Goal: Transaction & Acquisition: Purchase product/service

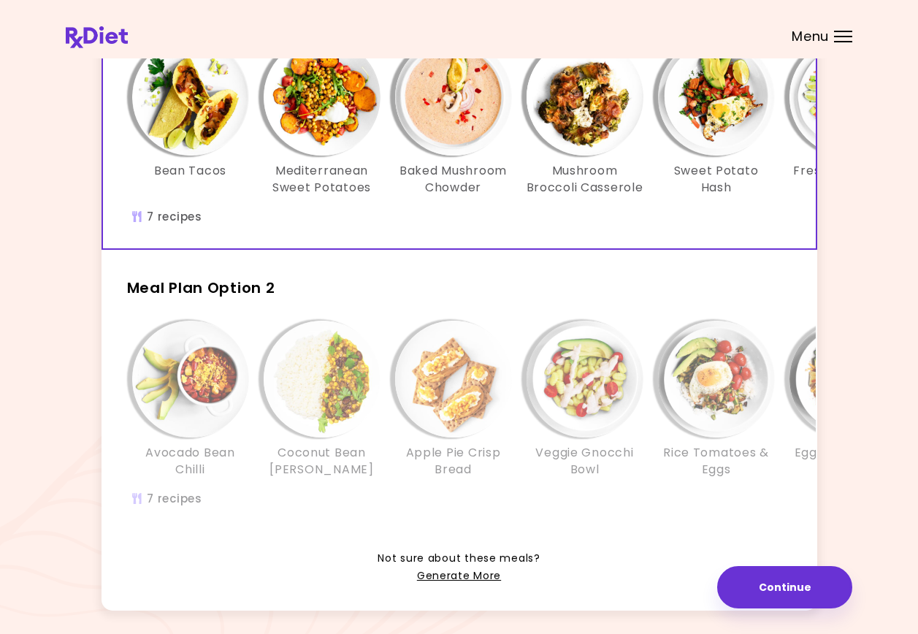
click at [258, 492] on div "Avocado Bean Chilli Coconut Bean [PERSON_NAME] Apple Pie Crisp Bread Veggie Gno…" at bounding box center [585, 406] width 920 height 172
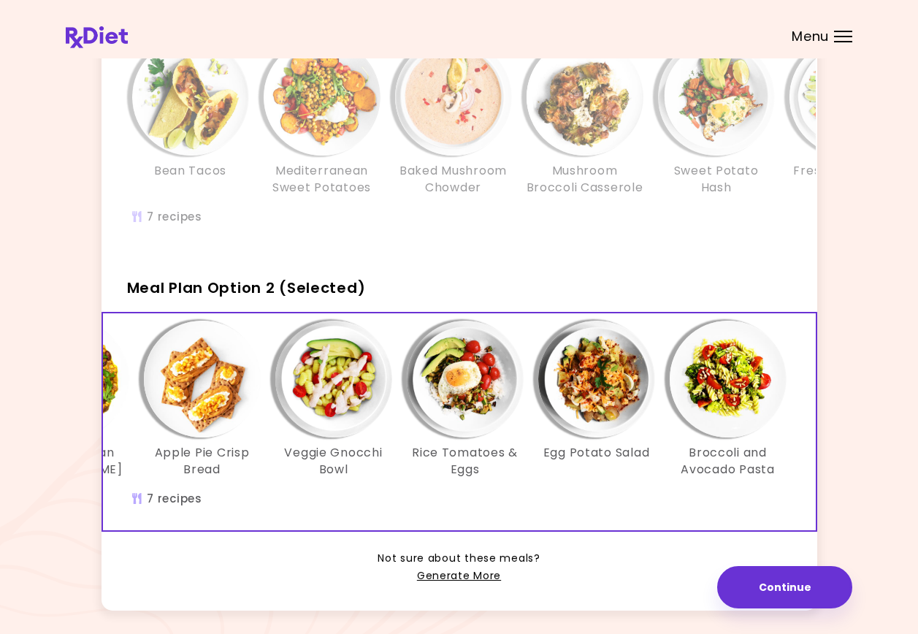
scroll to position [219, 0]
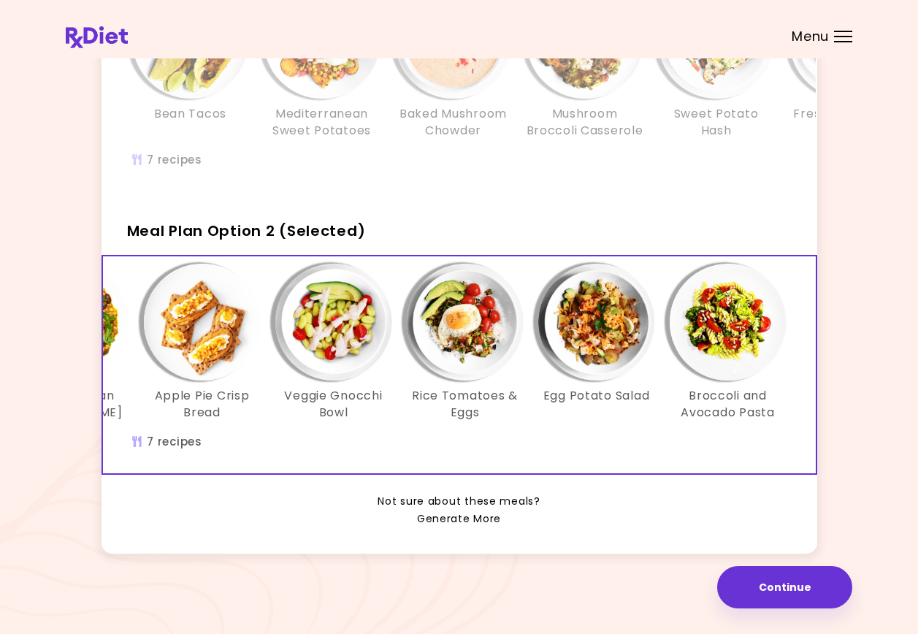
click at [441, 528] on link "Generate More" at bounding box center [459, 519] width 84 height 18
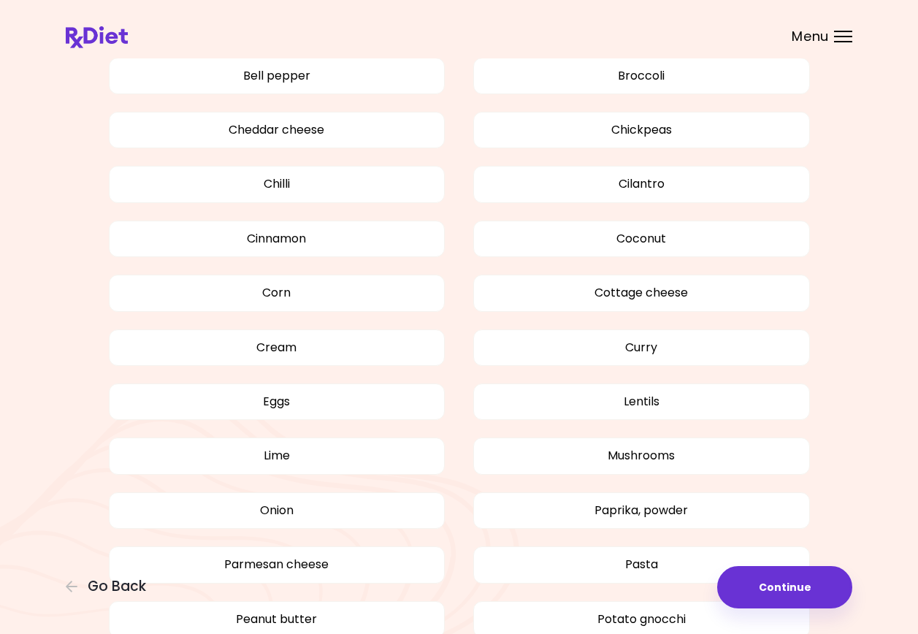
scroll to position [1022, 0]
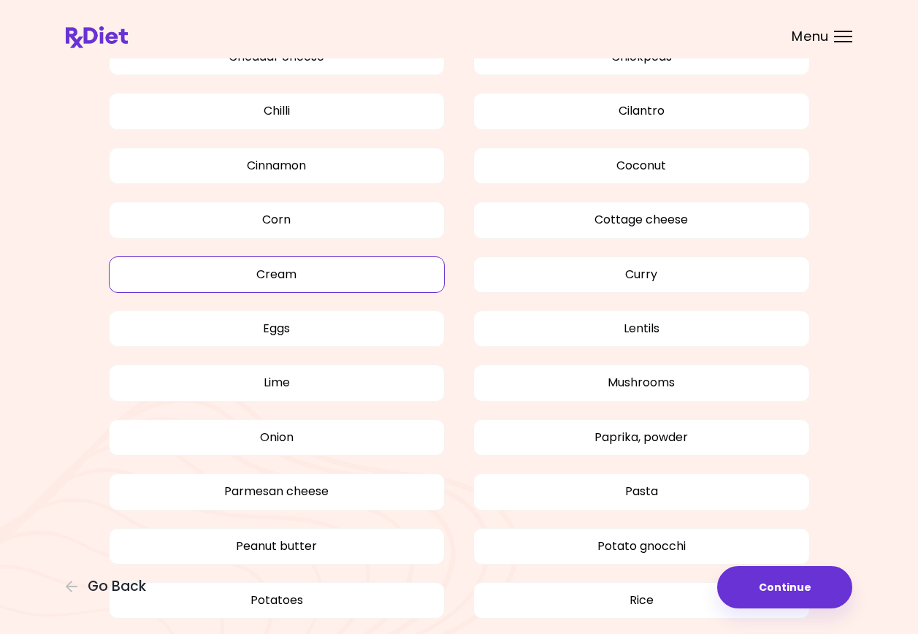
click at [185, 274] on button "Cream" at bounding box center [277, 274] width 337 height 36
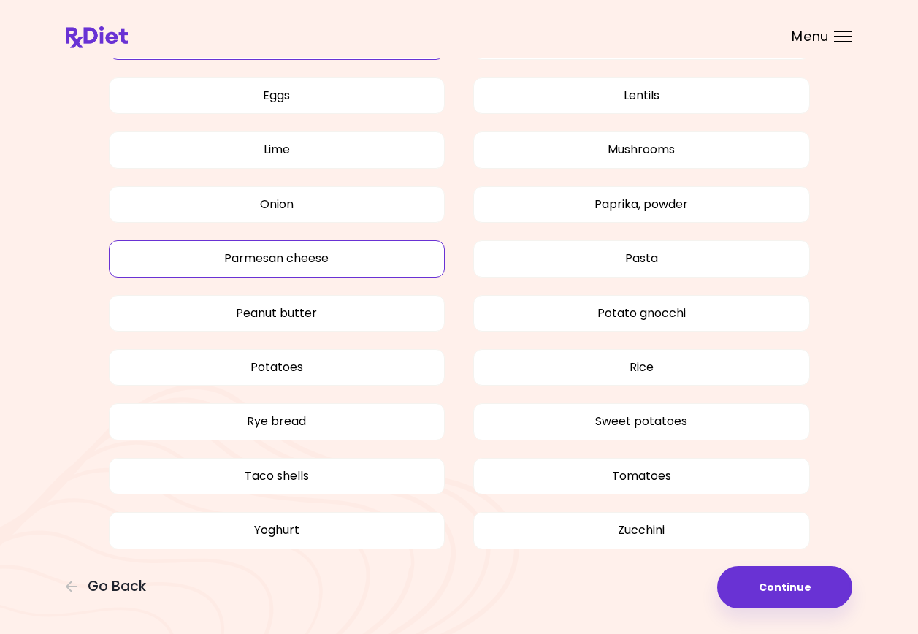
scroll to position [1259, 0]
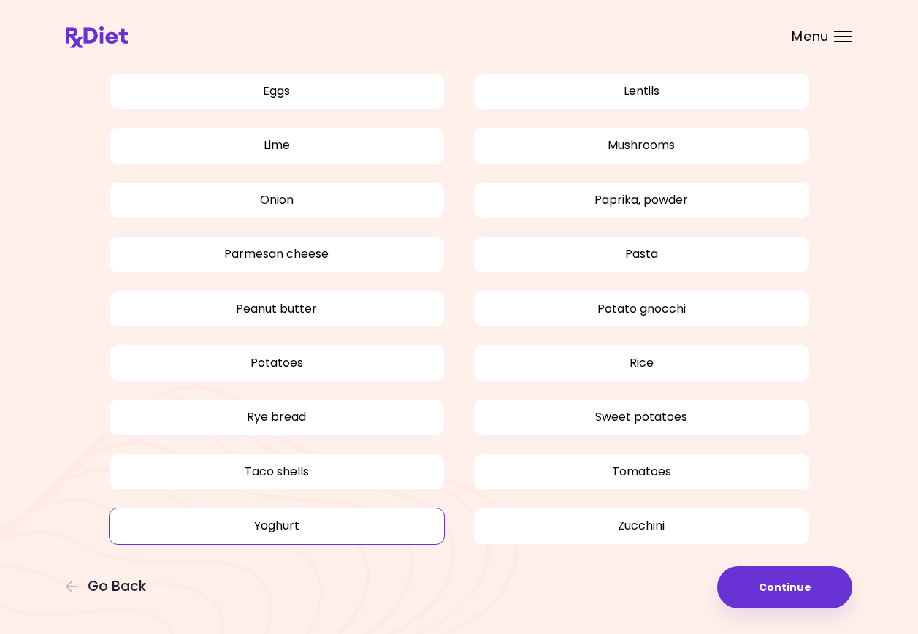
click at [249, 523] on button "Yoghurt" at bounding box center [277, 525] width 337 height 36
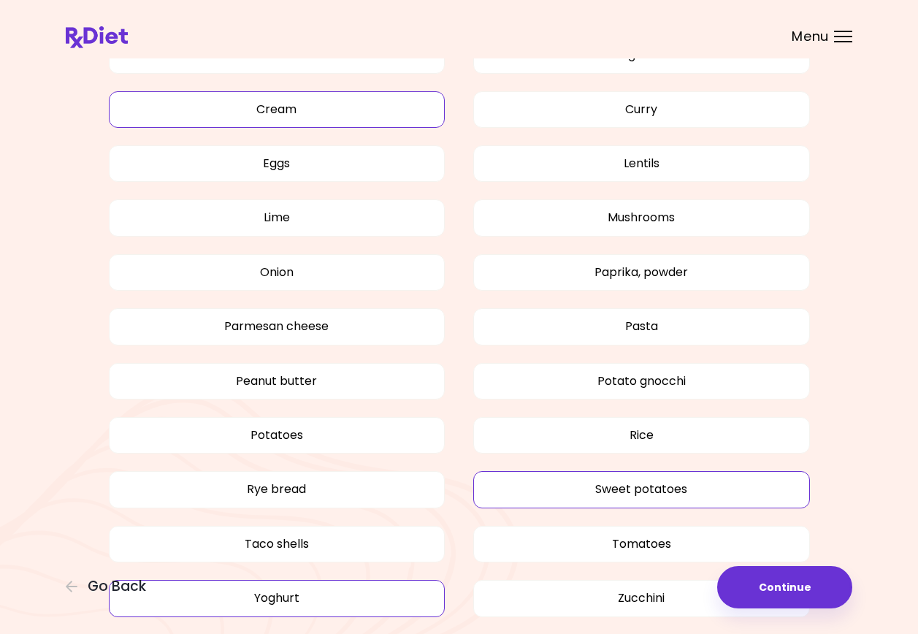
scroll to position [1186, 0]
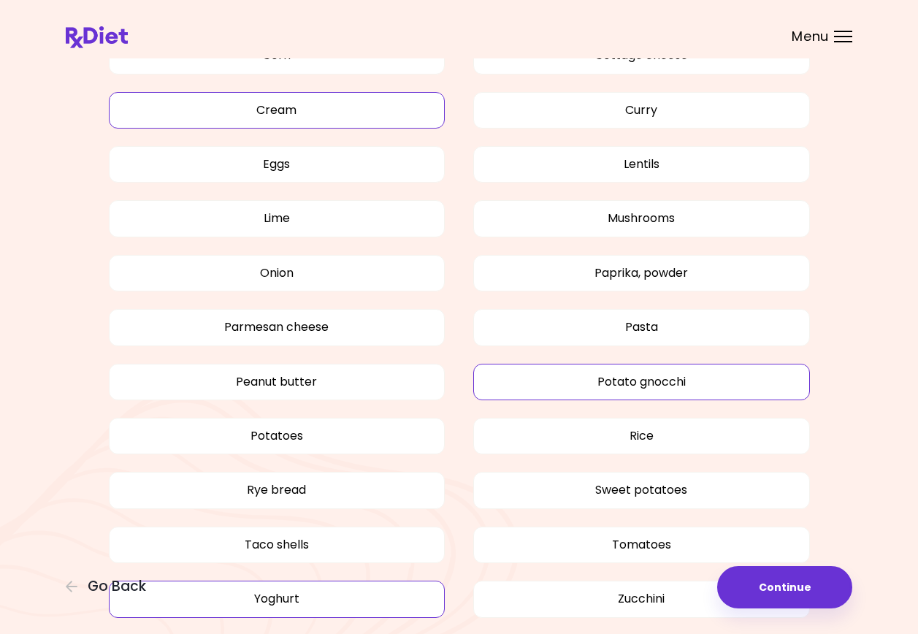
click at [563, 376] on button "Potato gnocchi" at bounding box center [641, 382] width 337 height 36
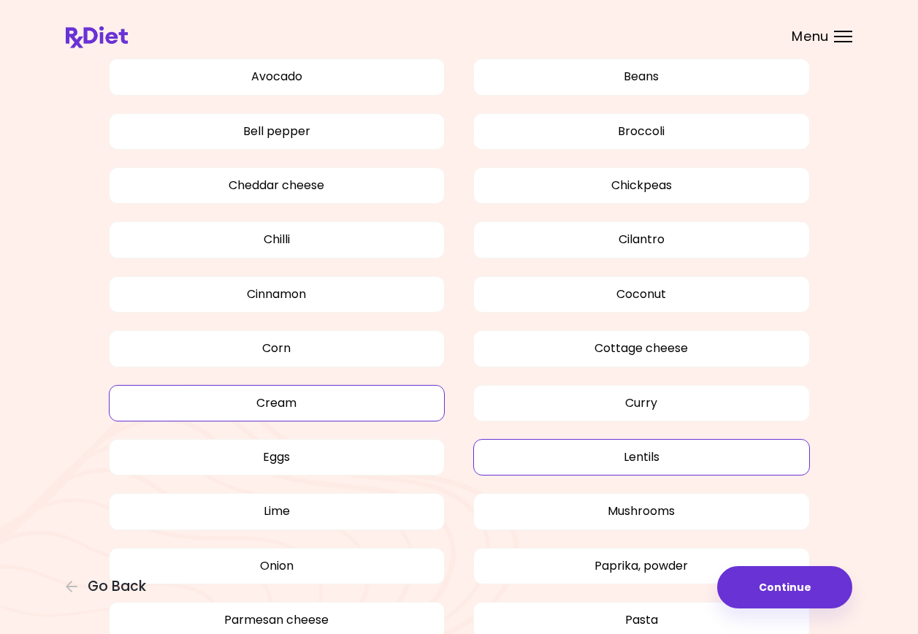
scroll to position [821, 0]
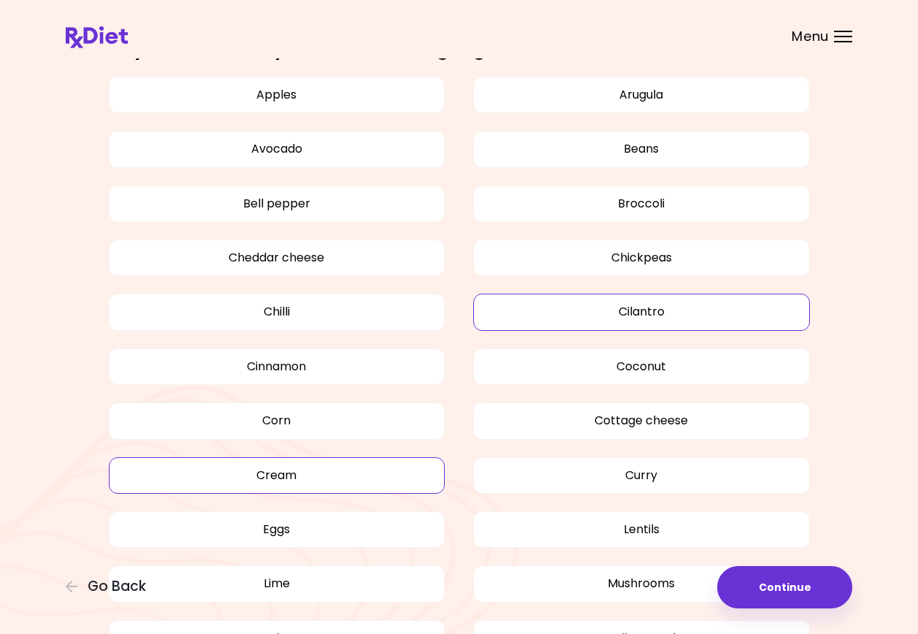
click at [552, 316] on button "Cilantro" at bounding box center [641, 311] width 337 height 36
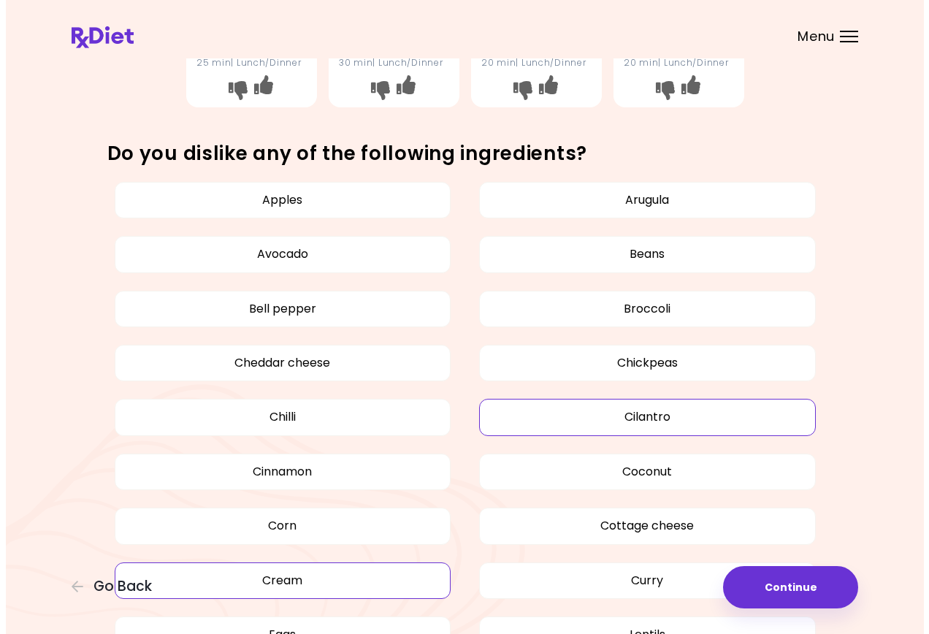
scroll to position [675, 0]
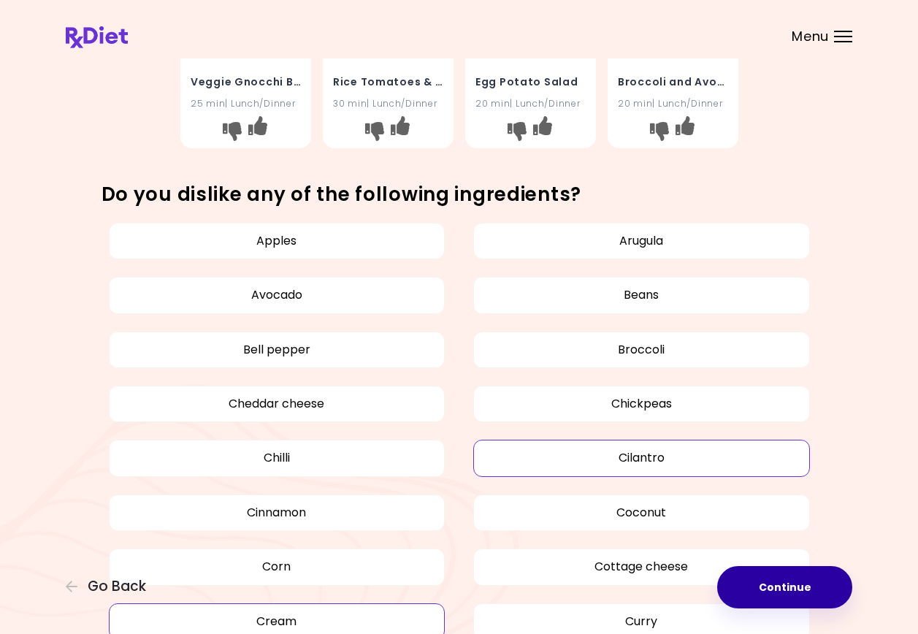
click at [775, 590] on button "Continue" at bounding box center [784, 587] width 135 height 42
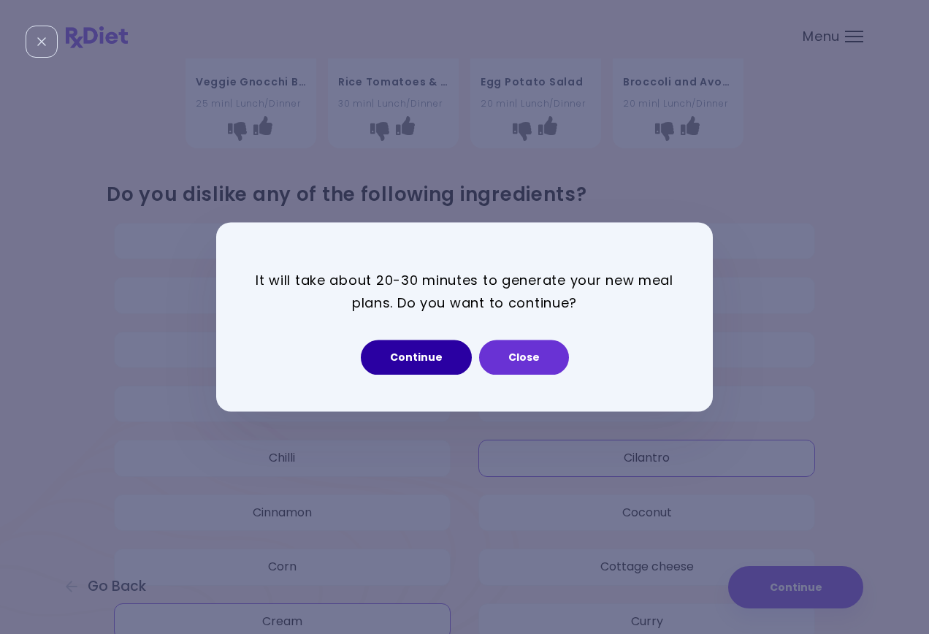
click at [407, 356] on button "Continue" at bounding box center [416, 357] width 111 height 35
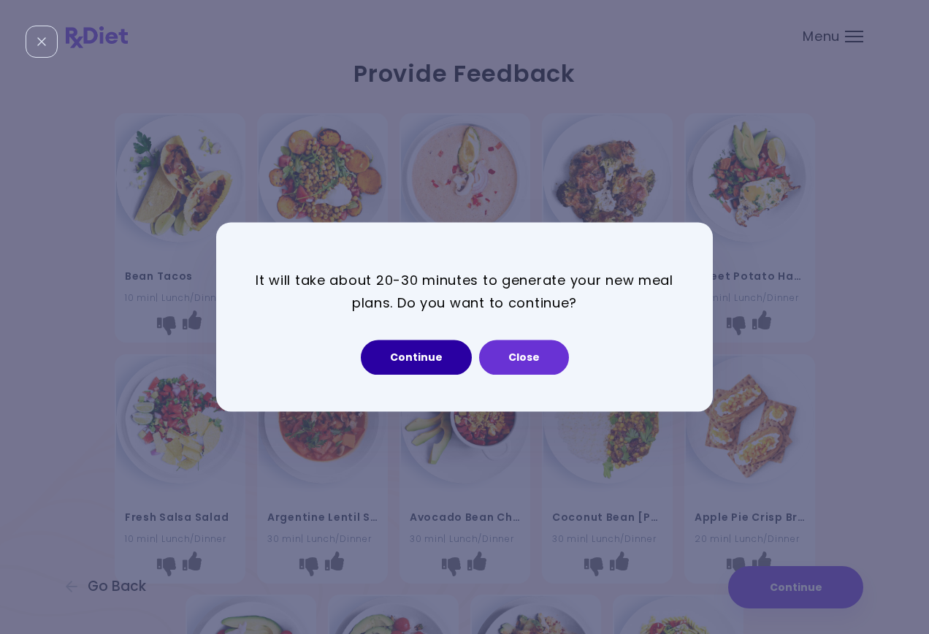
select select "*"
